Goal: Information Seeking & Learning: Find specific fact

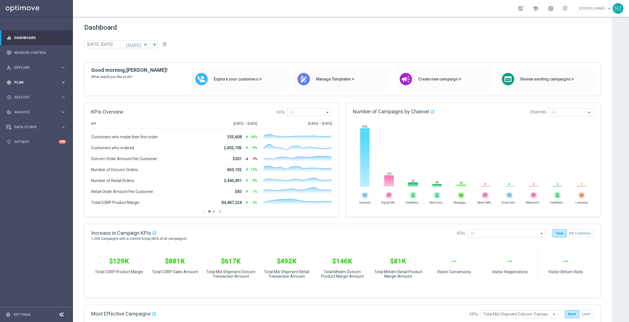
click at [23, 82] on span "Plan" at bounding box center [37, 82] width 46 height 3
click at [29, 156] on div "track_changes Analyze" at bounding box center [33, 154] width 54 height 5
click at [24, 81] on span "Plan" at bounding box center [37, 82] width 46 height 3
click at [29, 103] on link "Actions" at bounding box center [37, 102] width 44 height 4
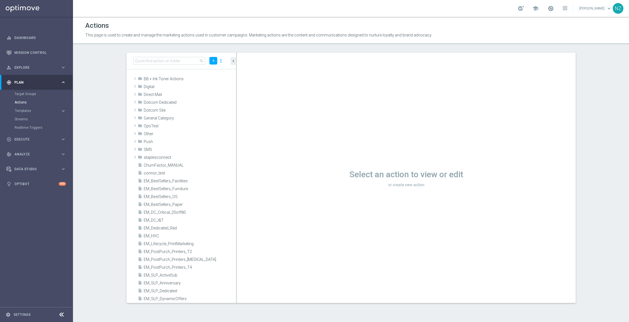
click at [24, 84] on div "gps_fixed Plan" at bounding box center [33, 82] width 54 height 5
click at [28, 127] on span "Data Studio" at bounding box center [37, 127] width 46 height 3
click at [39, 156] on link "Imported Customers" at bounding box center [37, 155] width 44 height 4
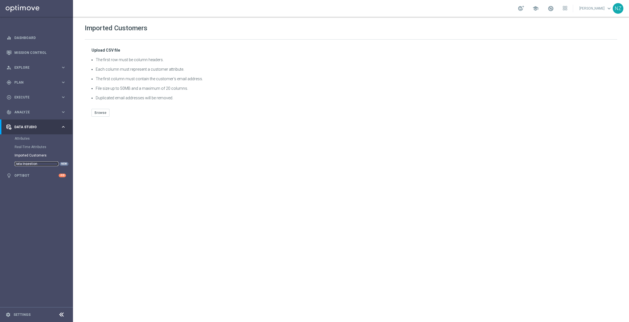
click at [26, 163] on link "Data Ingestion" at bounding box center [37, 164] width 44 height 4
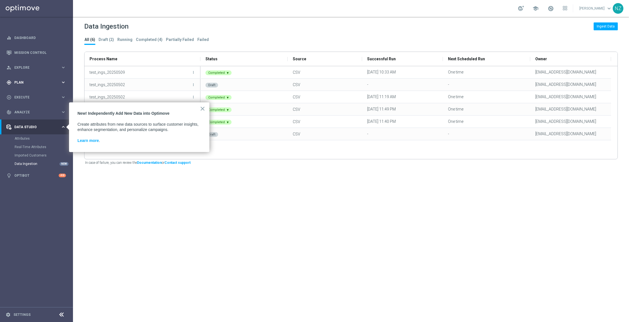
click at [26, 78] on div "gps_fixed Plan keyboard_arrow_right" at bounding box center [36, 82] width 72 height 15
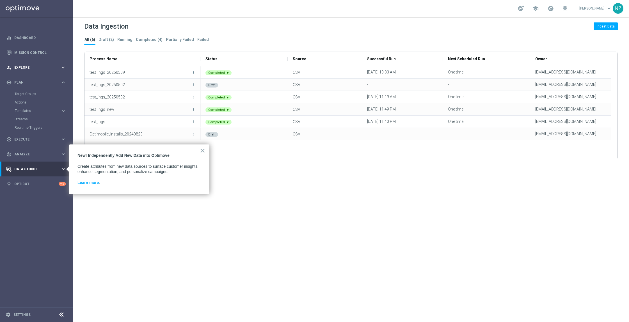
click at [29, 66] on span "Explore" at bounding box center [37, 67] width 46 height 3
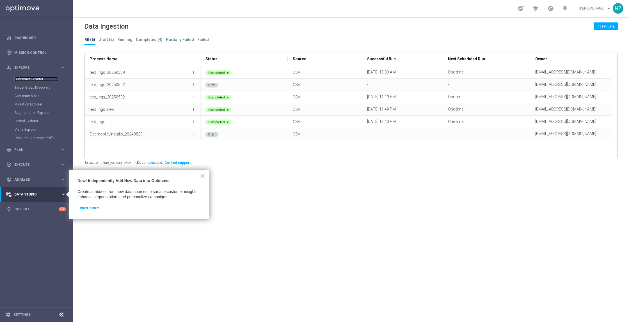
click at [31, 81] on link "Customer Explorer" at bounding box center [37, 79] width 44 height 4
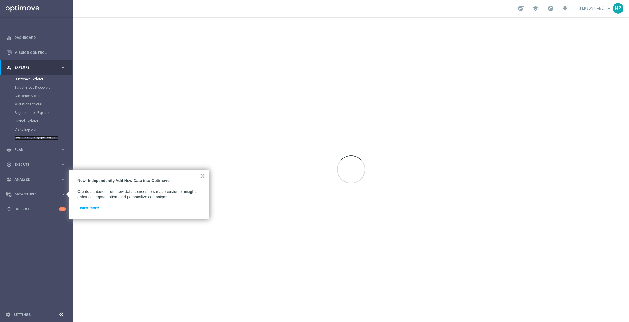
click at [35, 138] on link "Realtime Customer Profile" at bounding box center [37, 138] width 44 height 4
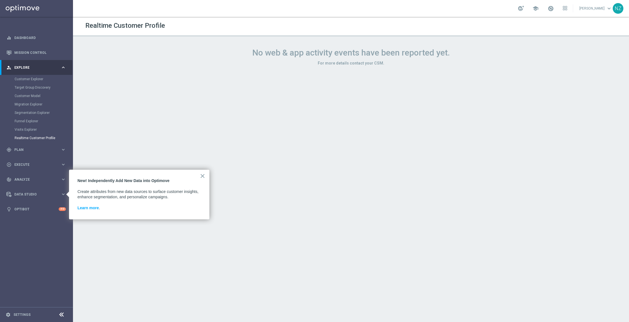
click at [358, 65] on h3 "For more details contact your CSM." at bounding box center [351, 63] width 449 height 5
click at [206, 175] on div "× New! Independently Add New Data into Optimove Create attributes from new data…" at bounding box center [139, 195] width 140 height 50
click at [34, 191] on div "Data Studio keyboard_arrow_right" at bounding box center [36, 194] width 72 height 15
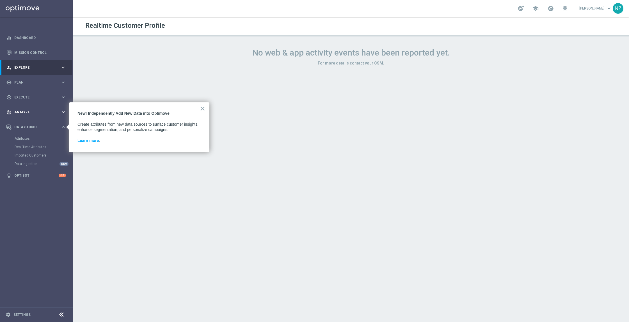
click at [26, 112] on span "Analyze" at bounding box center [37, 112] width 46 height 3
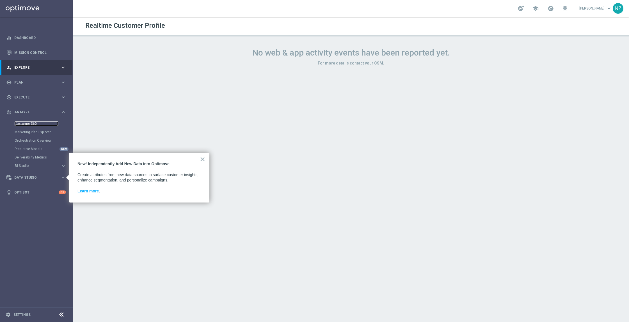
click at [22, 124] on link "Customer 360" at bounding box center [37, 124] width 44 height 4
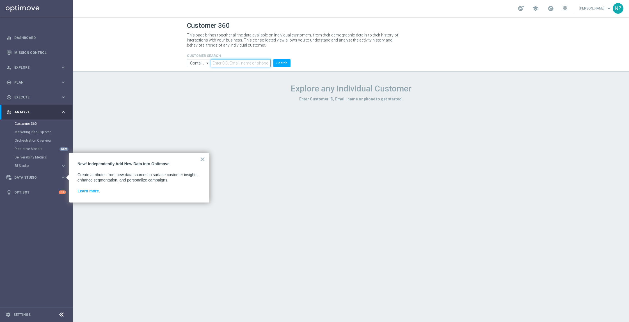
click at [232, 61] on input "text" at bounding box center [241, 63] width 60 height 8
paste input "[PHONE_NUMBER]"
type input "[PHONE_NUMBER]"
click at [273, 59] on button "Search" at bounding box center [281, 63] width 17 height 8
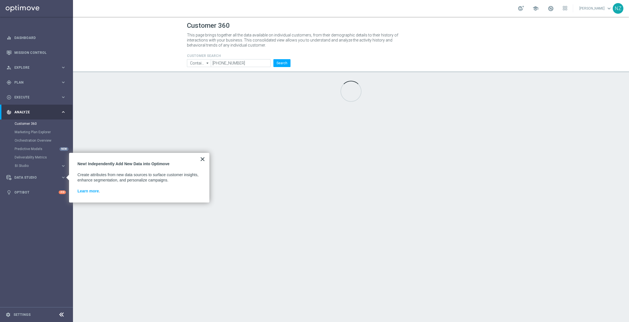
click at [204, 157] on button "×" at bounding box center [202, 159] width 5 height 9
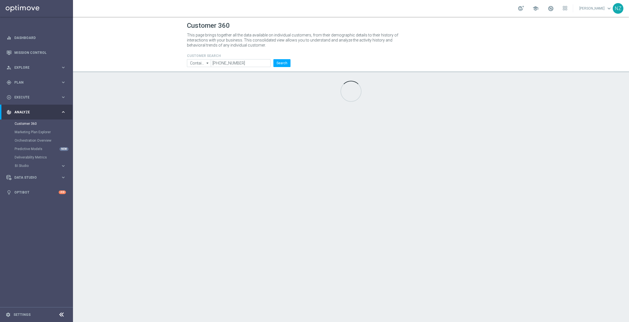
click at [363, 63] on div "CUSTOMER SEARCH Contains Contains arrow_drop_down Show Selected 0 of NaN Contai…" at bounding box center [351, 58] width 337 height 18
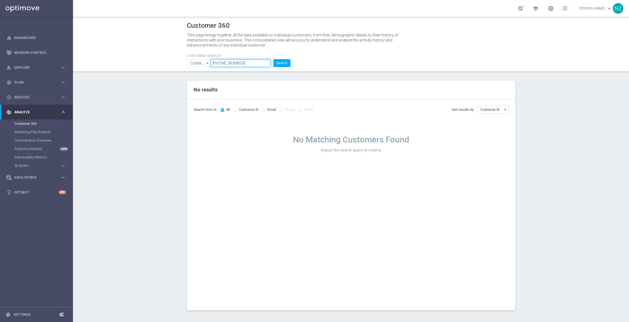
drag, startPoint x: 242, startPoint y: 62, endPoint x: 190, endPoint y: 51, distance: 53.6
click at [190, 51] on div "CUSTOMER SEARCH Contains Contains arrow_drop_down Show Selected 0 of NaN Contai…" at bounding box center [239, 58] width 112 height 18
